Goal: Task Accomplishment & Management: Complete application form

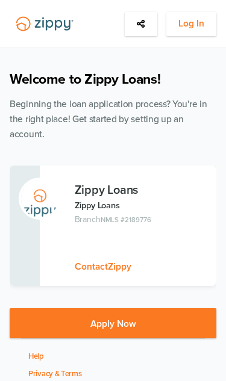
click at [165, 308] on button "Apply Now" at bounding box center [113, 323] width 207 height 30
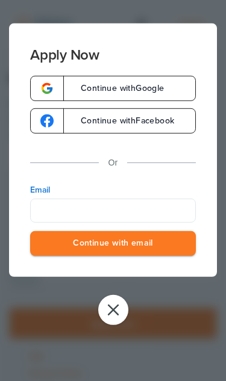
click at [52, 202] on input "Email" at bounding box center [113, 211] width 166 height 24
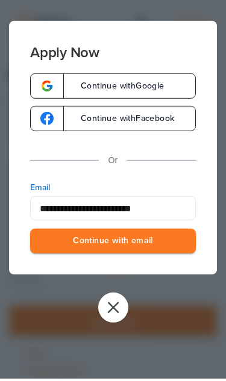
type input "**********"
click at [193, 234] on button "Continue with email" at bounding box center [113, 243] width 166 height 25
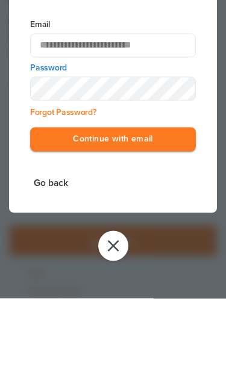
click at [46, 258] on button "Go back" at bounding box center [51, 266] width 42 height 16
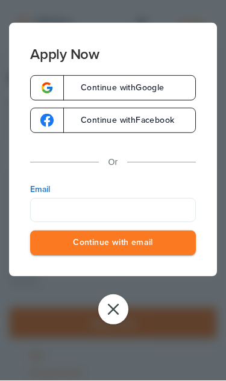
click at [124, 303] on button "close" at bounding box center [113, 310] width 30 height 30
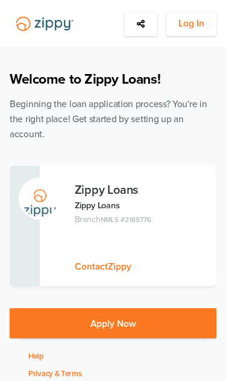
click at [196, 17] on span "Log In" at bounding box center [191, 23] width 26 height 15
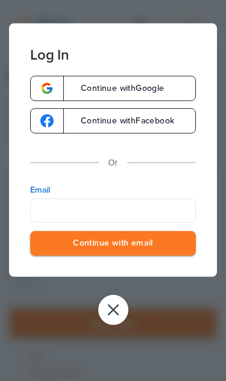
click at [180, 207] on input "Email" at bounding box center [113, 211] width 166 height 24
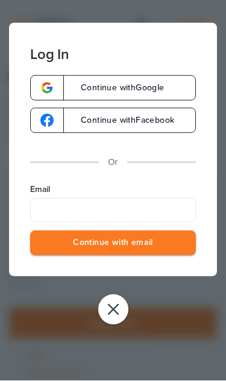
click at [116, 306] on button "close" at bounding box center [113, 310] width 30 height 30
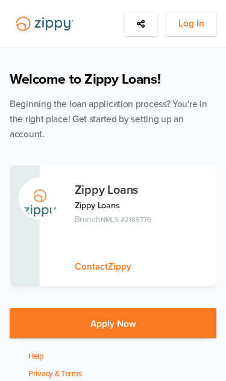
click at [193, 19] on span "Log In" at bounding box center [191, 23] width 26 height 15
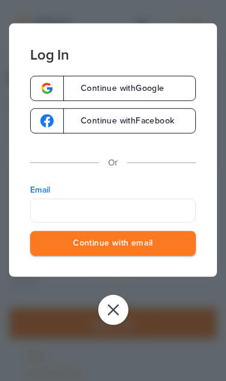
click at [163, 213] on input "Email" at bounding box center [113, 211] width 166 height 24
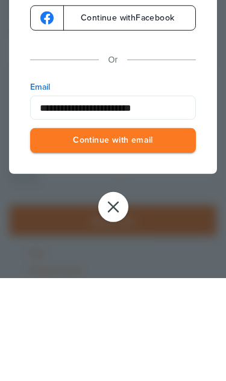
type input "**********"
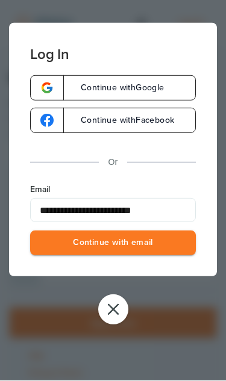
click at [191, 241] on button "Continue with email" at bounding box center [113, 243] width 166 height 25
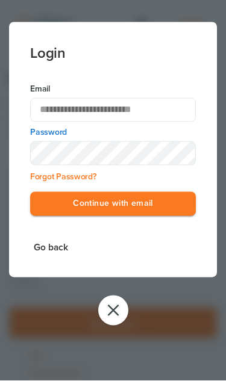
click at [45, 180] on link "Forgot Password?" at bounding box center [63, 177] width 66 height 10
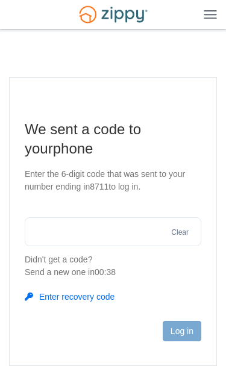
click at [52, 231] on input "text" at bounding box center [113, 231] width 177 height 29
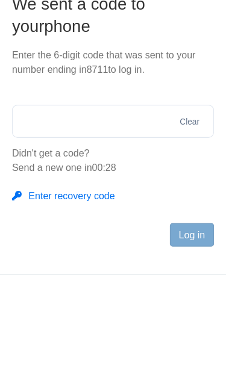
click at [54, 217] on input "text" at bounding box center [113, 231] width 177 height 29
type input "******"
